Goal: Complete application form

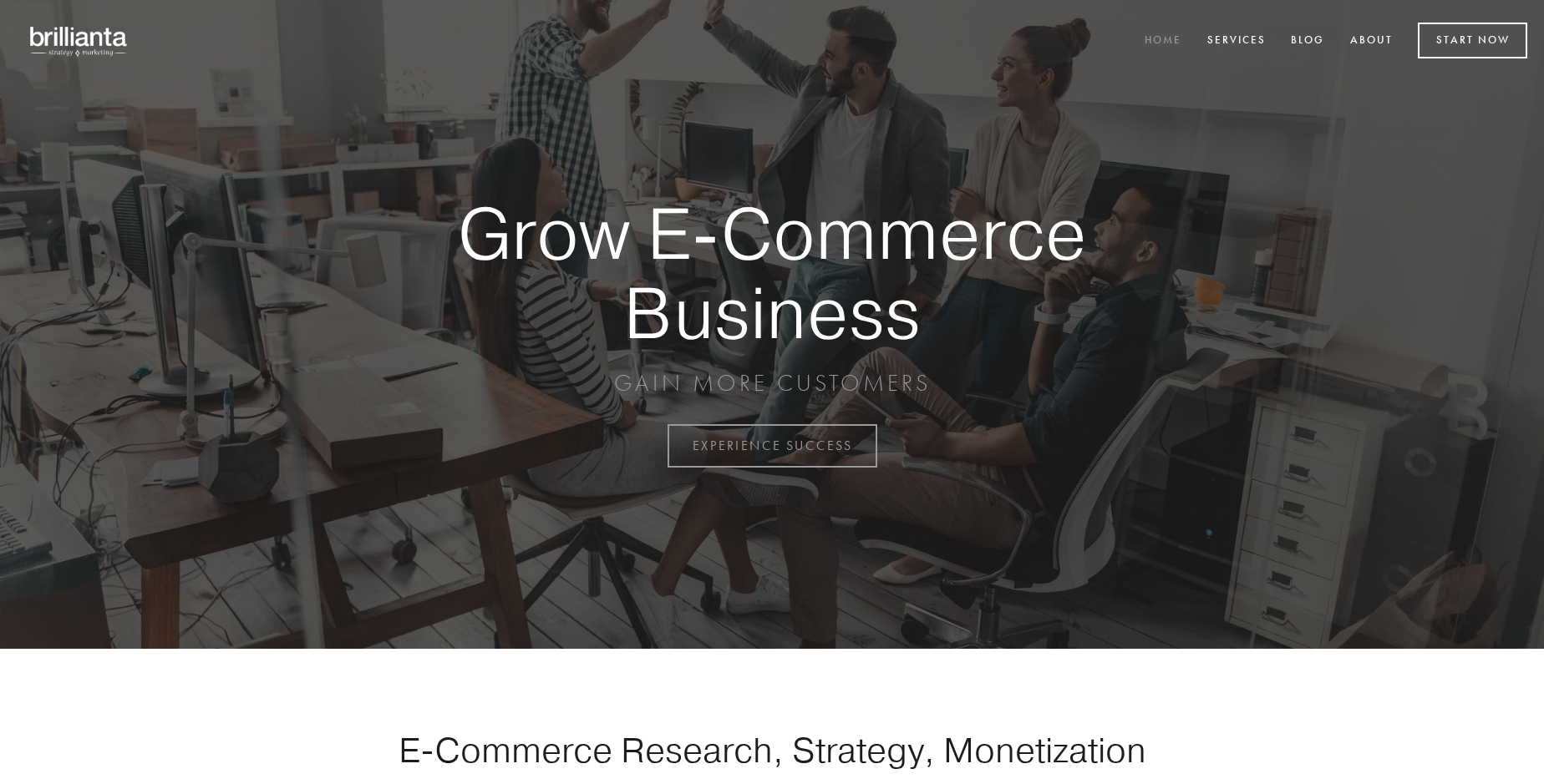
scroll to position [4379, 0]
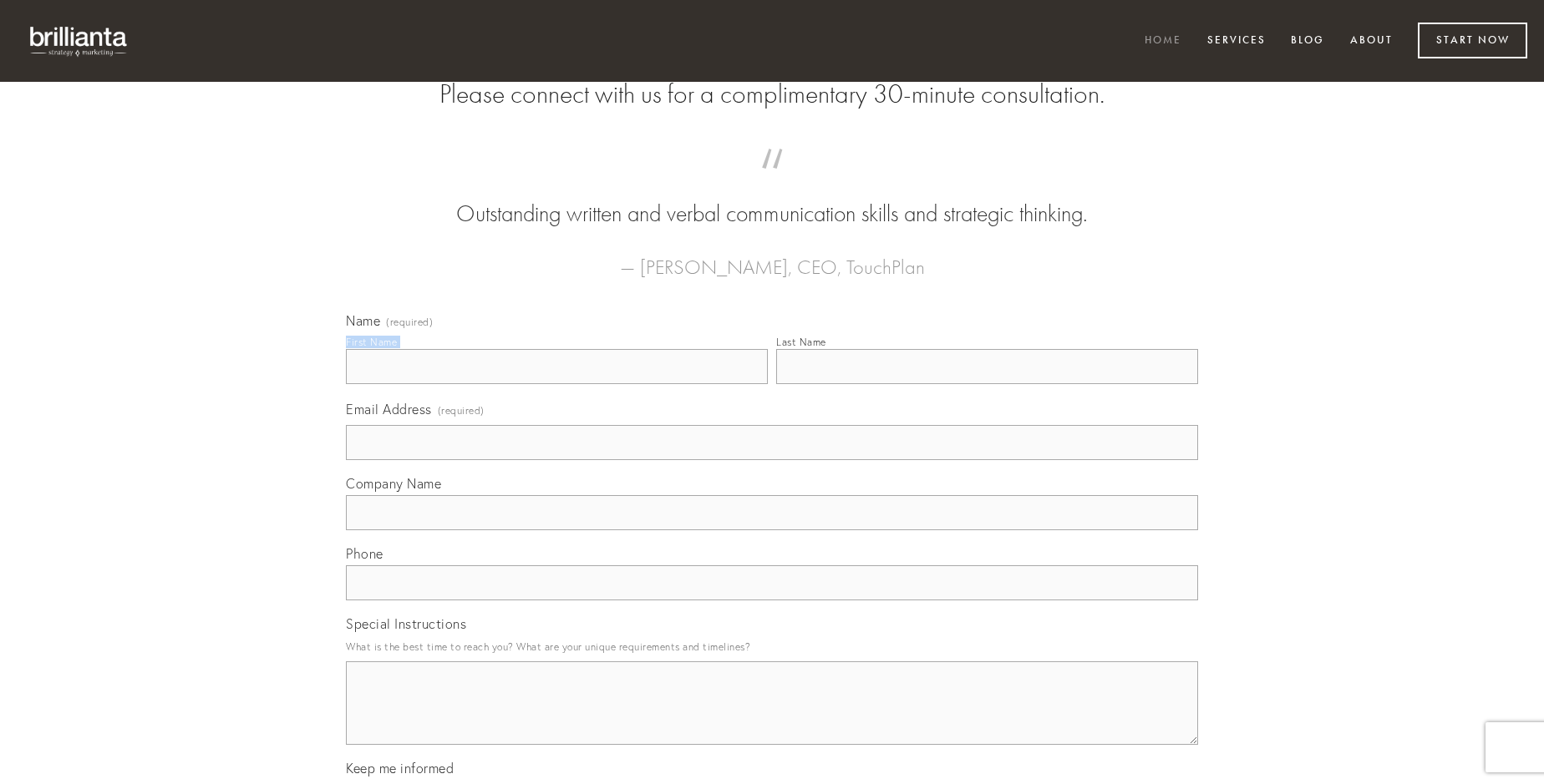
type input "[PERSON_NAME]"
click at [987, 384] on input "Last Name" at bounding box center [986, 367] width 422 height 36
type input "[PERSON_NAME]"
click at [772, 461] on input "Email Address (required)" at bounding box center [772, 443] width 852 height 36
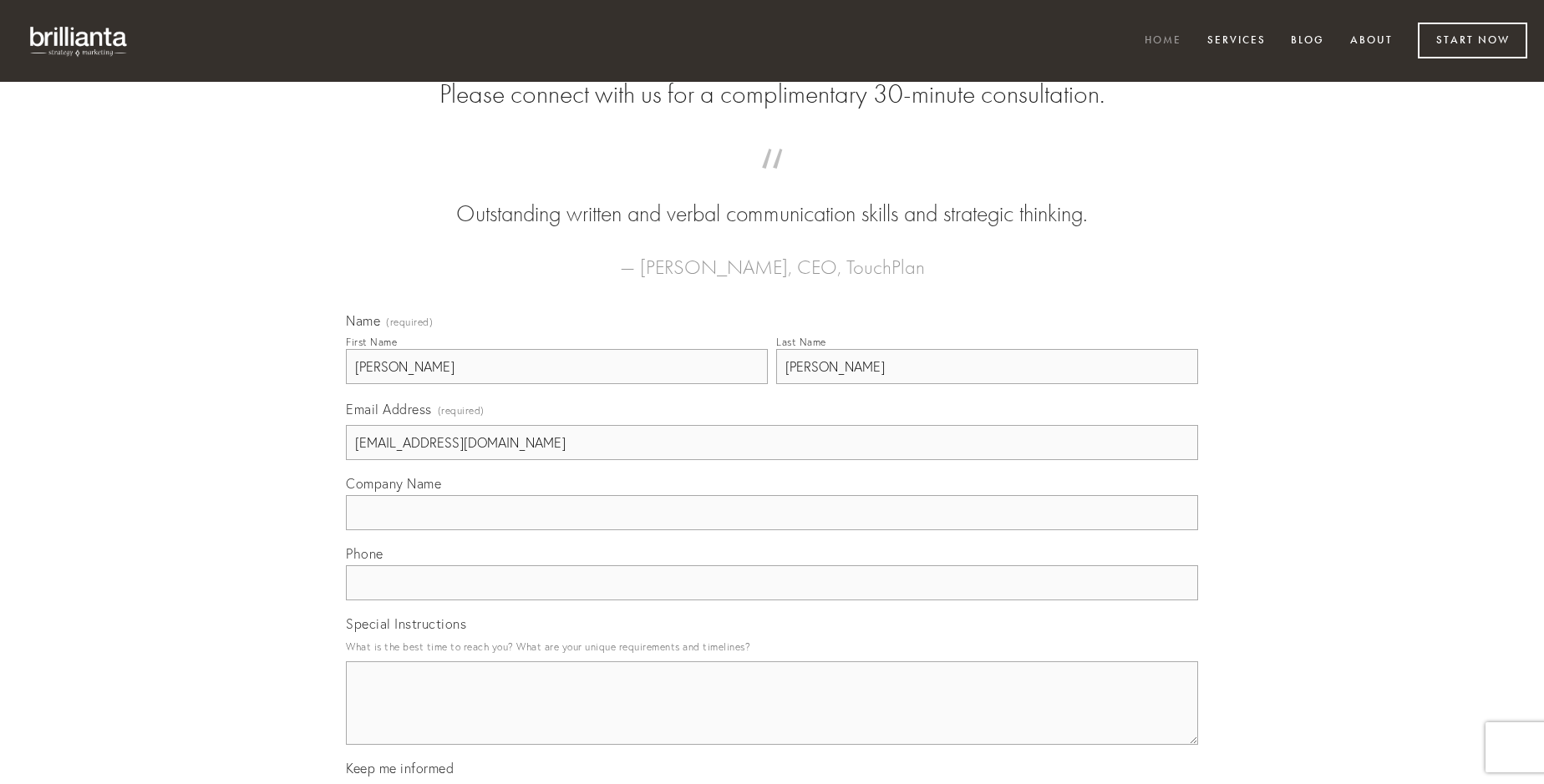
type input "[EMAIL_ADDRESS][DOMAIN_NAME]"
click at [772, 531] on input "Company Name" at bounding box center [772, 513] width 852 height 36
type input "[MEDICAL_DATA]"
click at [772, 601] on input "text" at bounding box center [772, 583] width 852 height 36
click at [772, 719] on textarea "Special Instructions" at bounding box center [772, 703] width 852 height 83
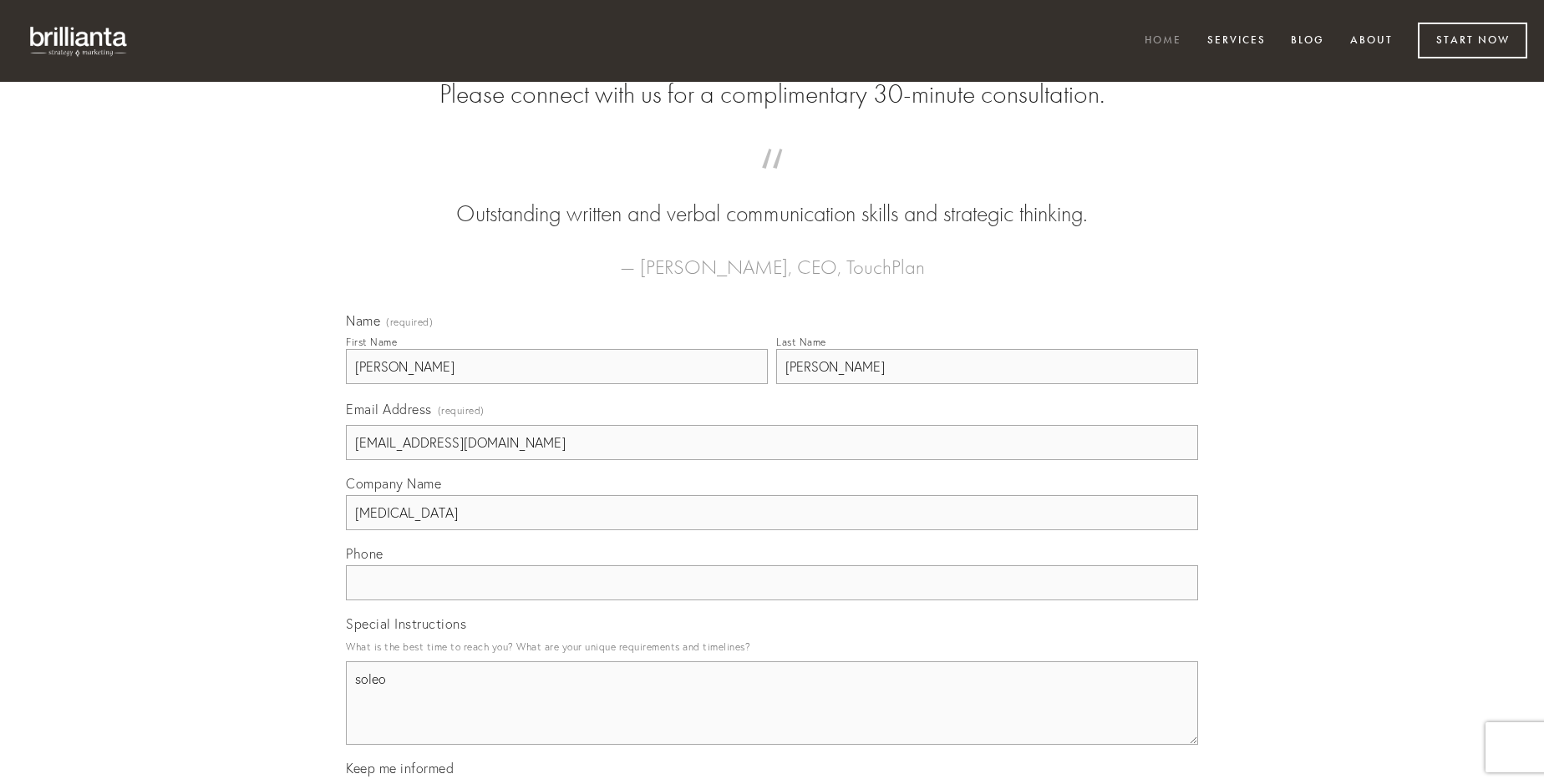
type textarea "soleo"
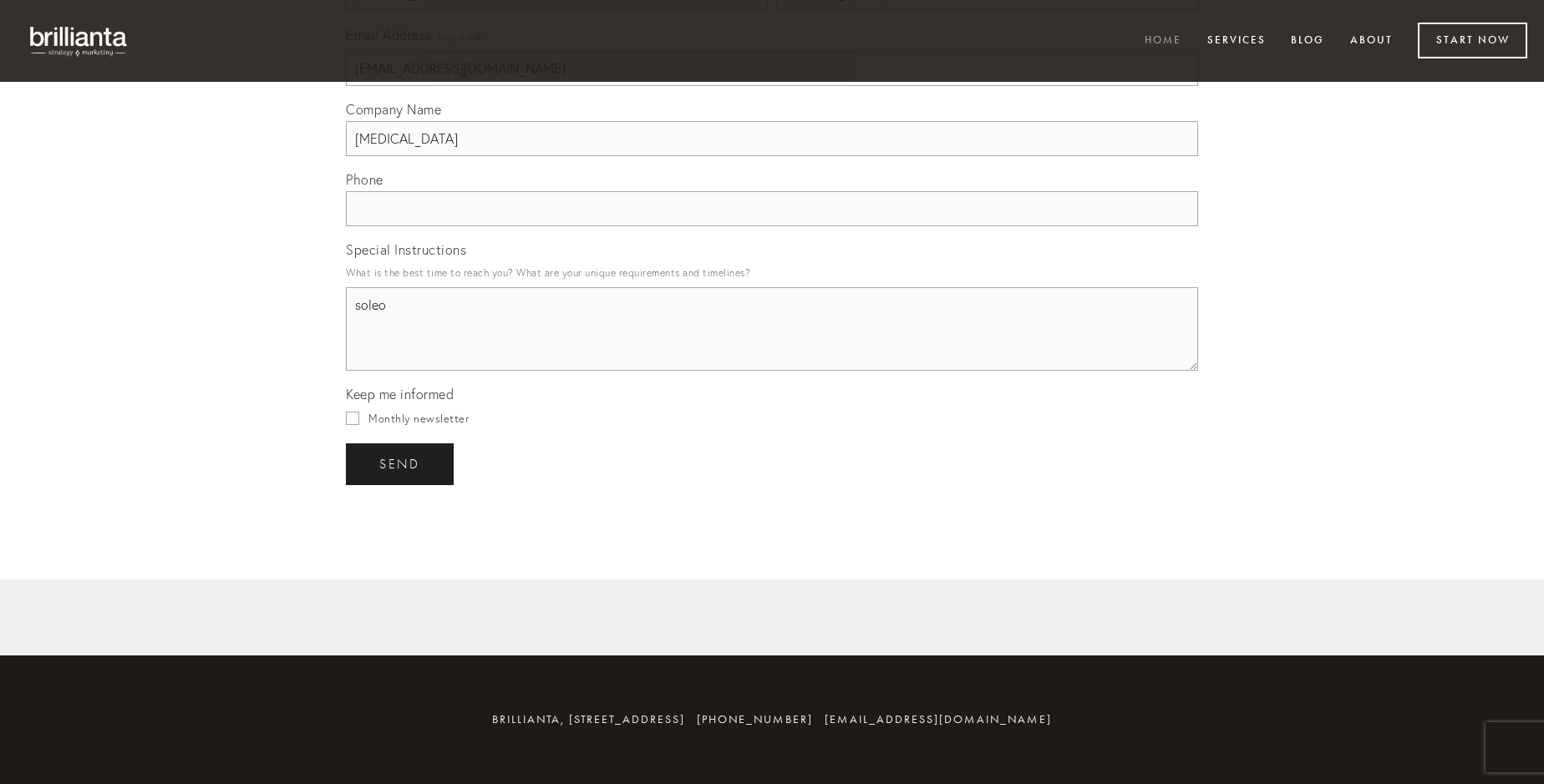
click at [401, 463] on span "send" at bounding box center [400, 464] width 41 height 15
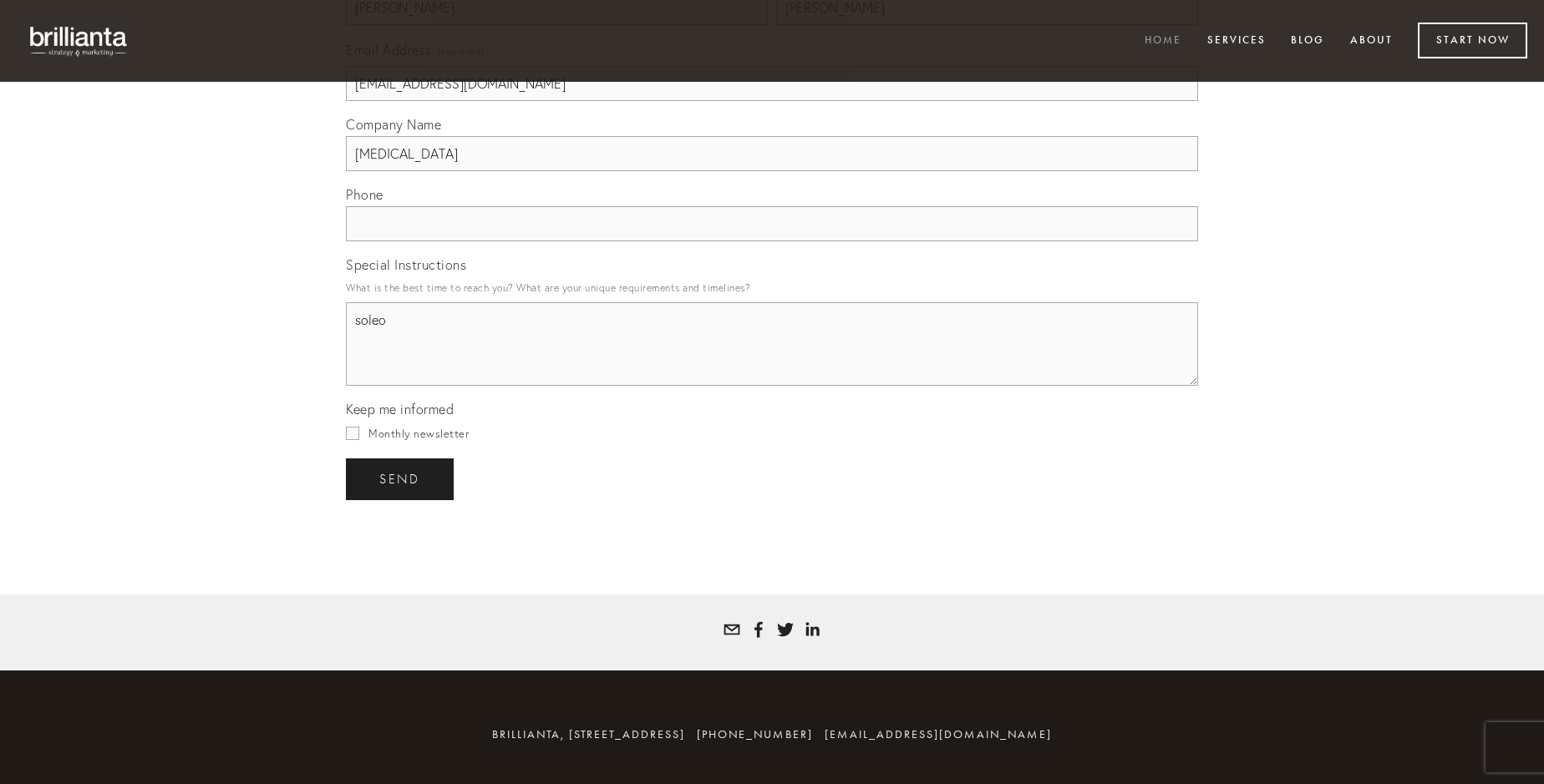
scroll to position [4329, 0]
